Goal: Find contact information: Obtain details needed to contact an individual or organization

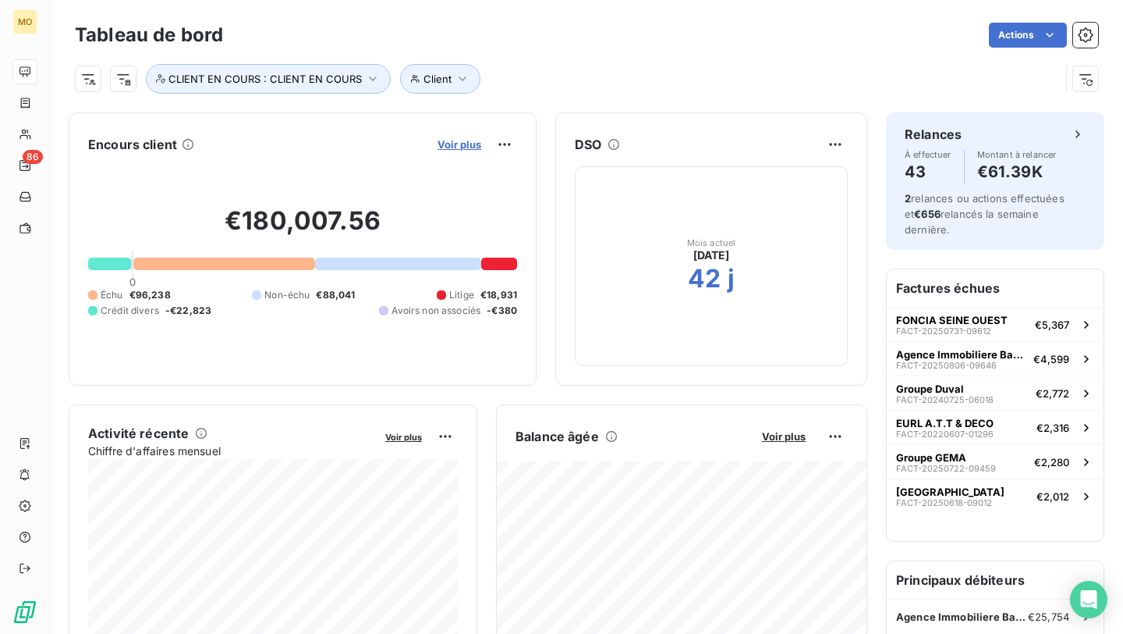
click at [447, 145] on span "Voir plus" at bounding box center [460, 144] width 44 height 12
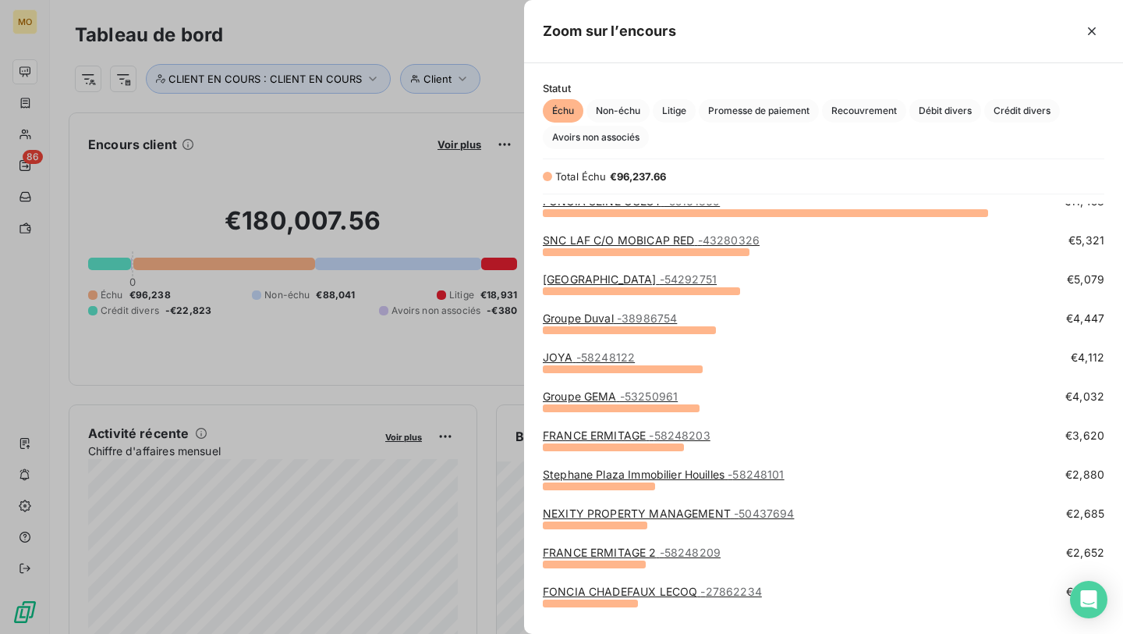
scroll to position [50, 0]
click at [214, 183] on div at bounding box center [561, 317] width 1123 height 634
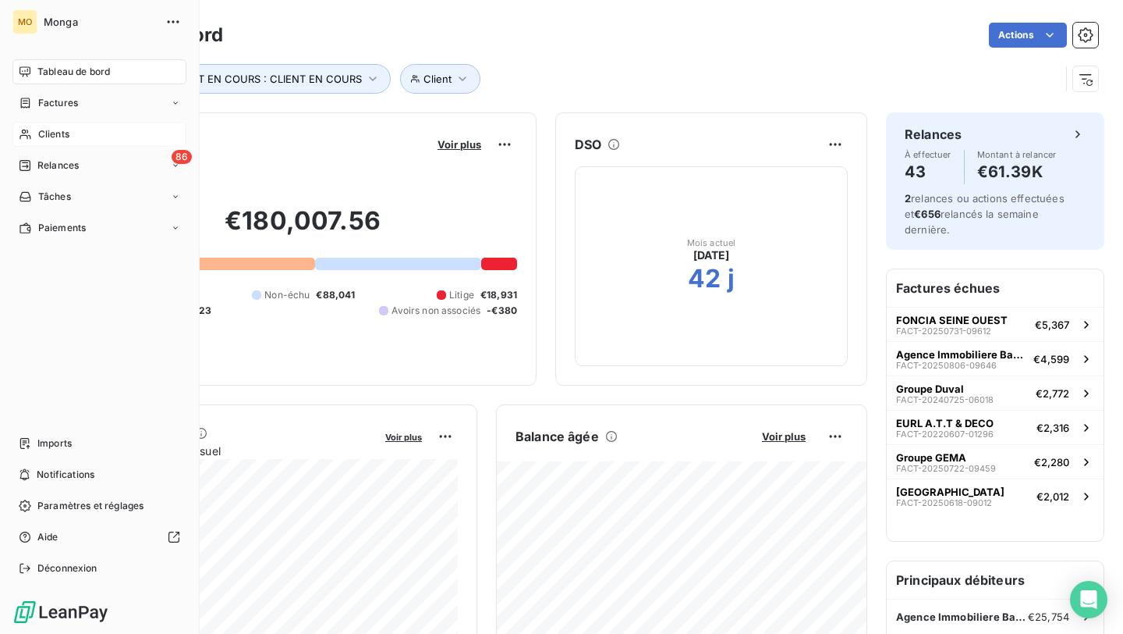
click at [37, 137] on div "Clients" at bounding box center [99, 134] width 174 height 25
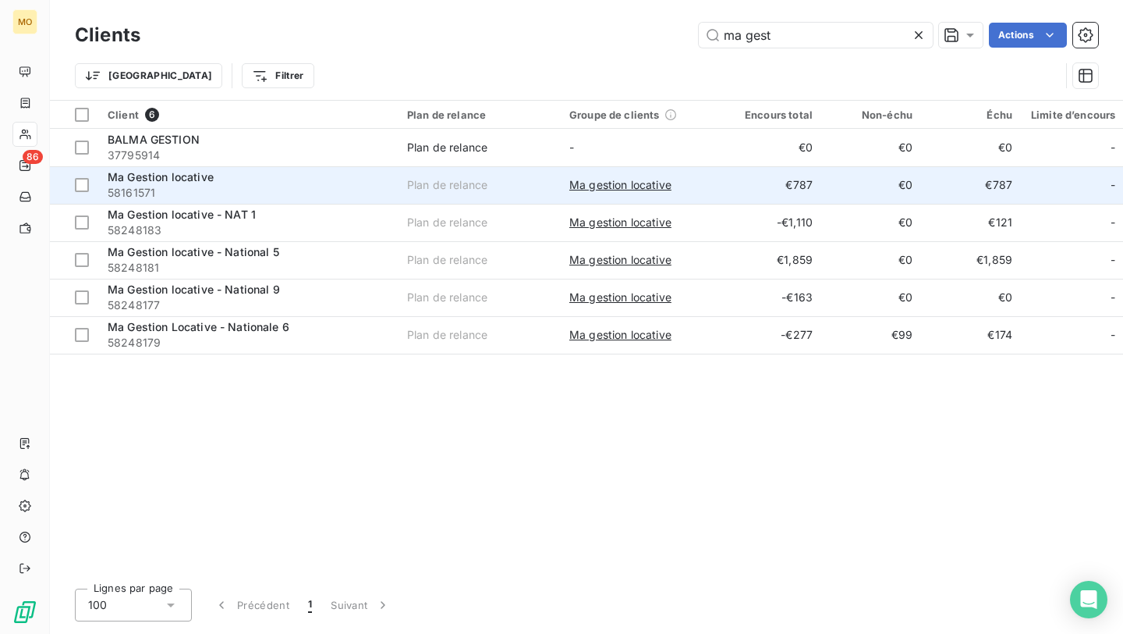
type input "ma gest"
click at [370, 195] on span "58161571" at bounding box center [248, 193] width 281 height 16
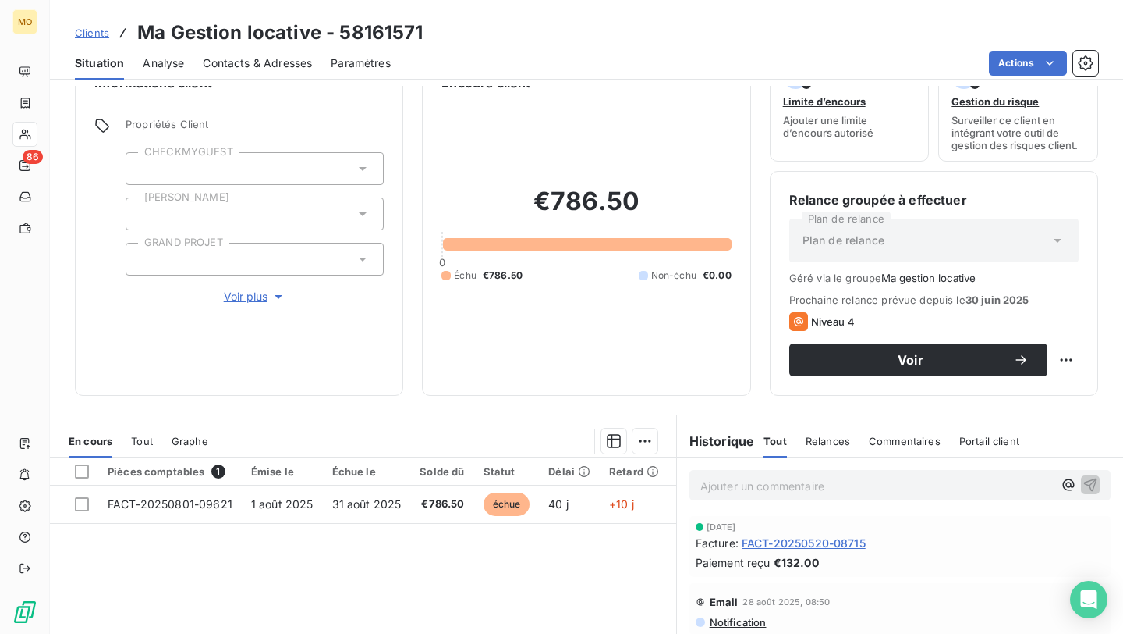
scroll to position [92, 0]
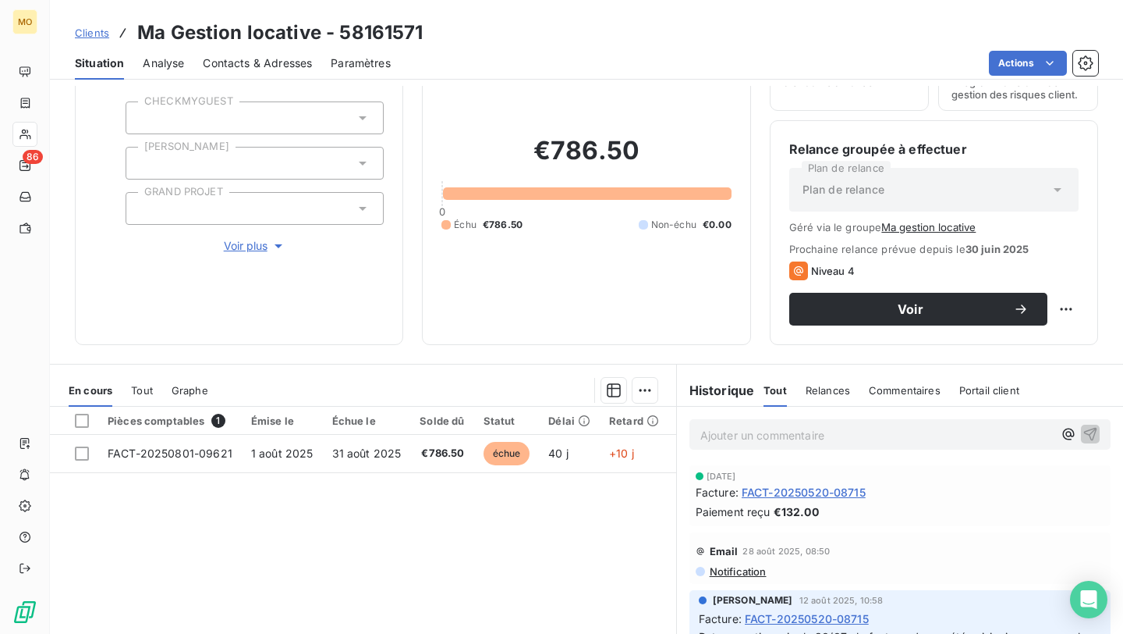
click at [261, 70] on span "Contacts & Adresses" at bounding box center [257, 63] width 109 height 16
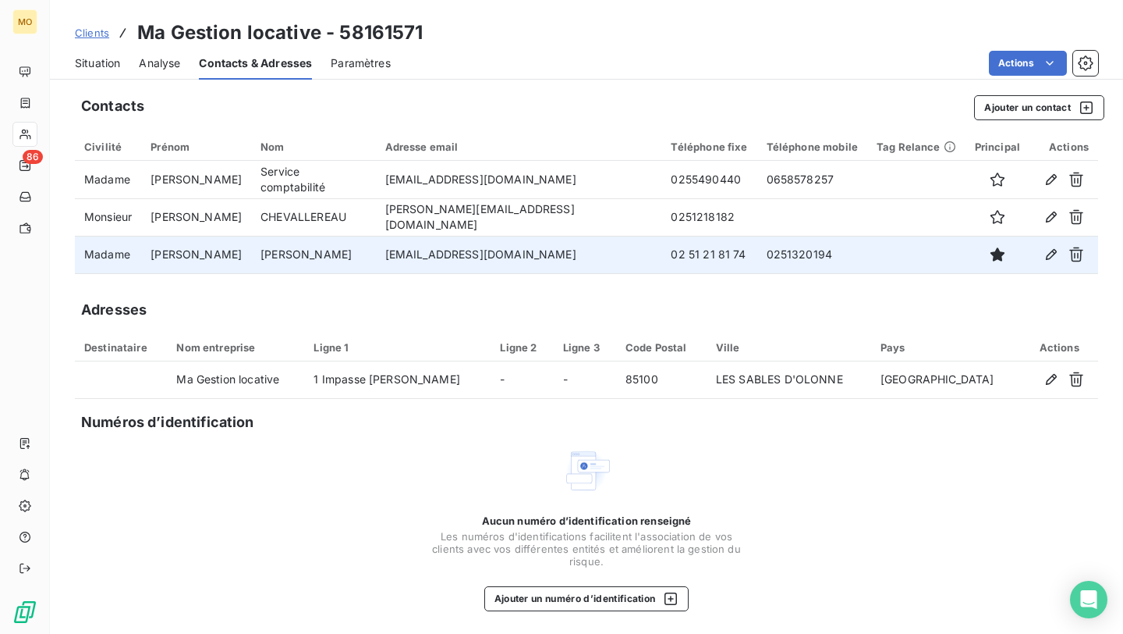
click at [502, 250] on td "[EMAIL_ADDRESS][DOMAIN_NAME]" at bounding box center [519, 254] width 286 height 37
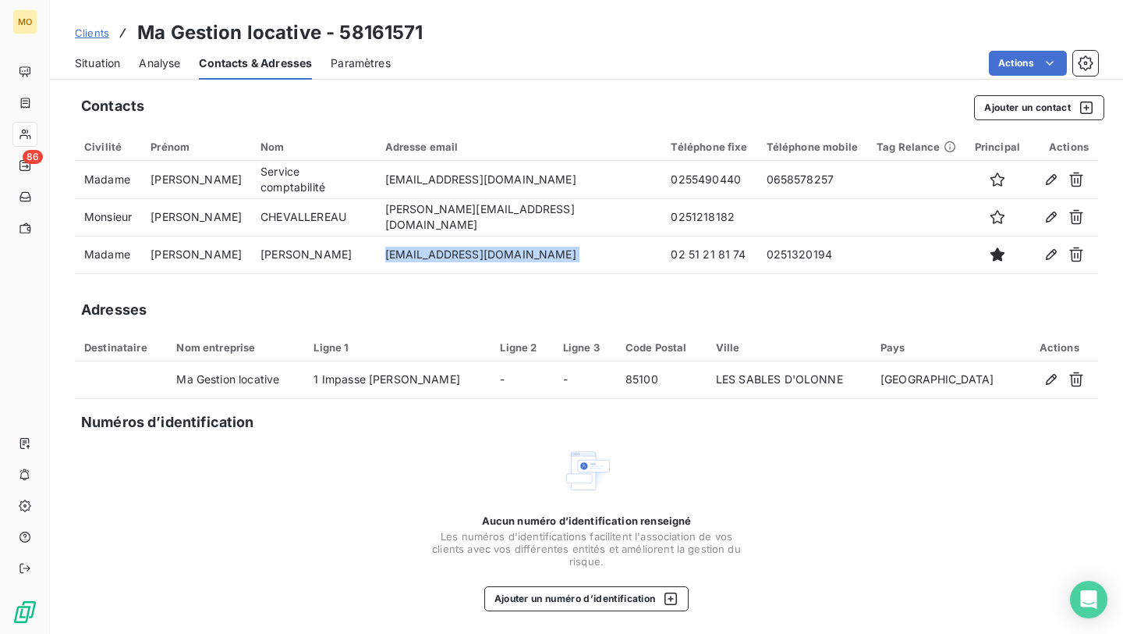
copy td "[EMAIL_ADDRESS][DOMAIN_NAME]"
click at [115, 66] on span "Situation" at bounding box center [97, 63] width 45 height 16
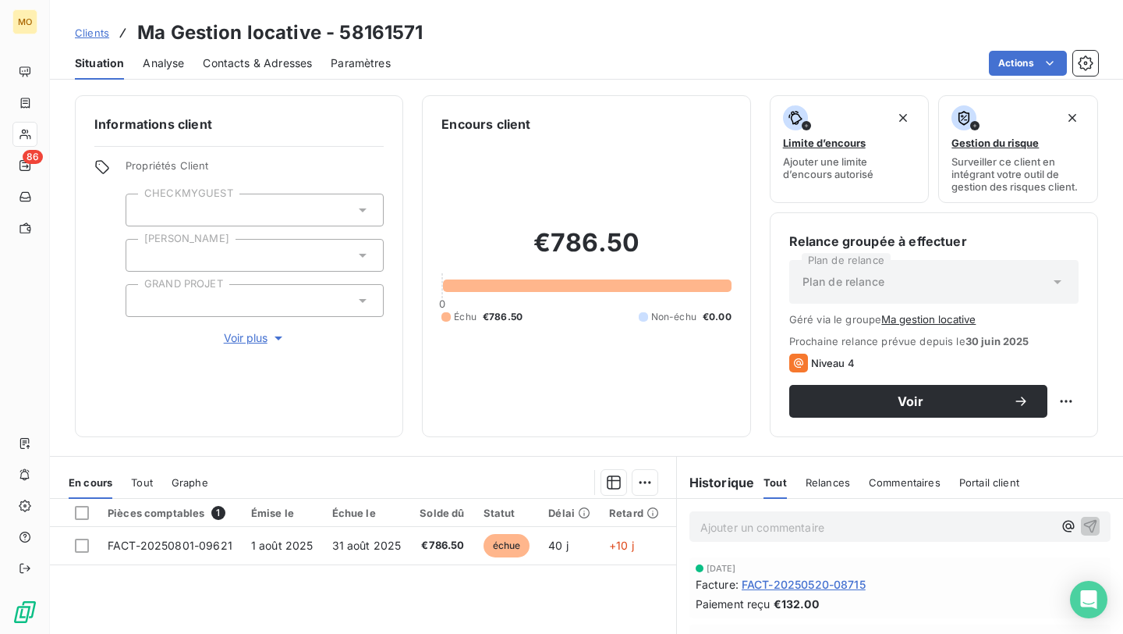
click at [236, 28] on h3 "Ma Gestion locative - 58161571" at bounding box center [280, 33] width 286 height 28
click at [236, 62] on span "Contacts & Adresses" at bounding box center [257, 63] width 109 height 16
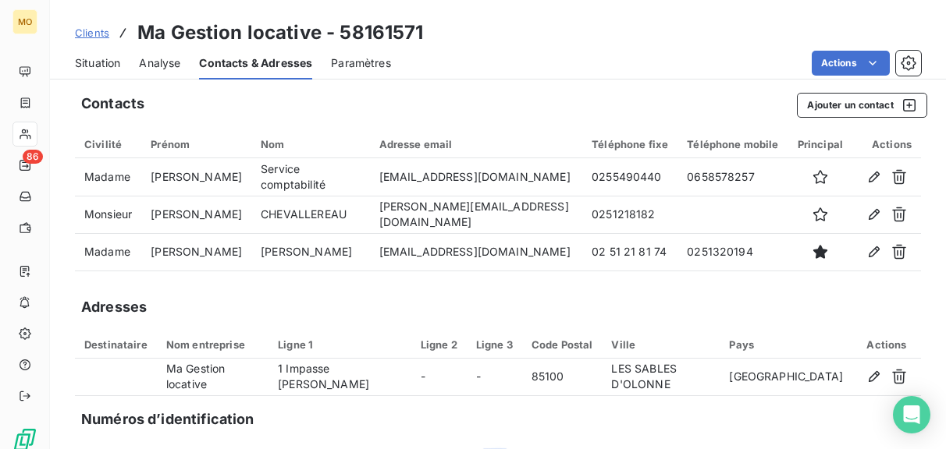
scroll to position [2, 0]
